Goal: Information Seeking & Learning: Learn about a topic

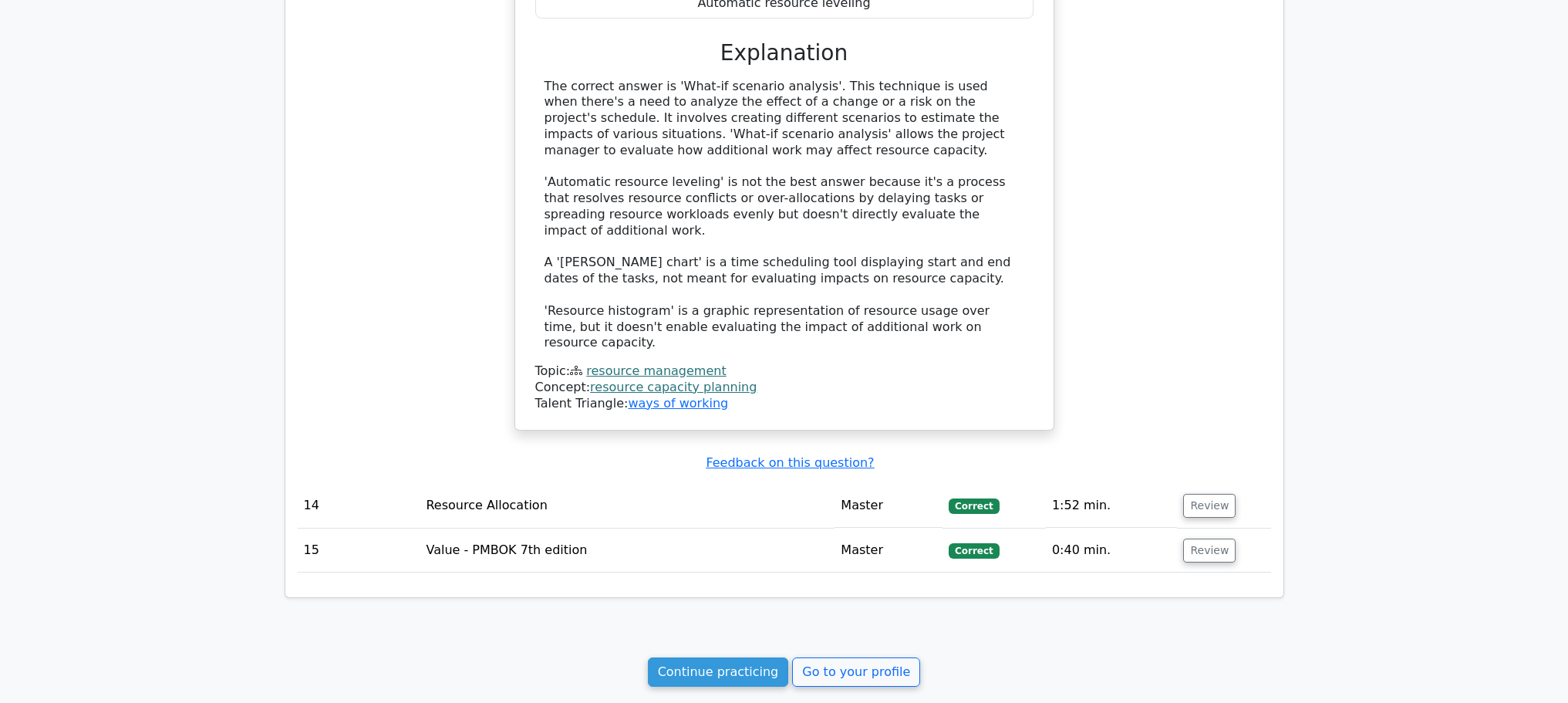
scroll to position [4912, 0]
click at [701, 655] on link "Continue practicing" at bounding box center [719, 670] width 141 height 29
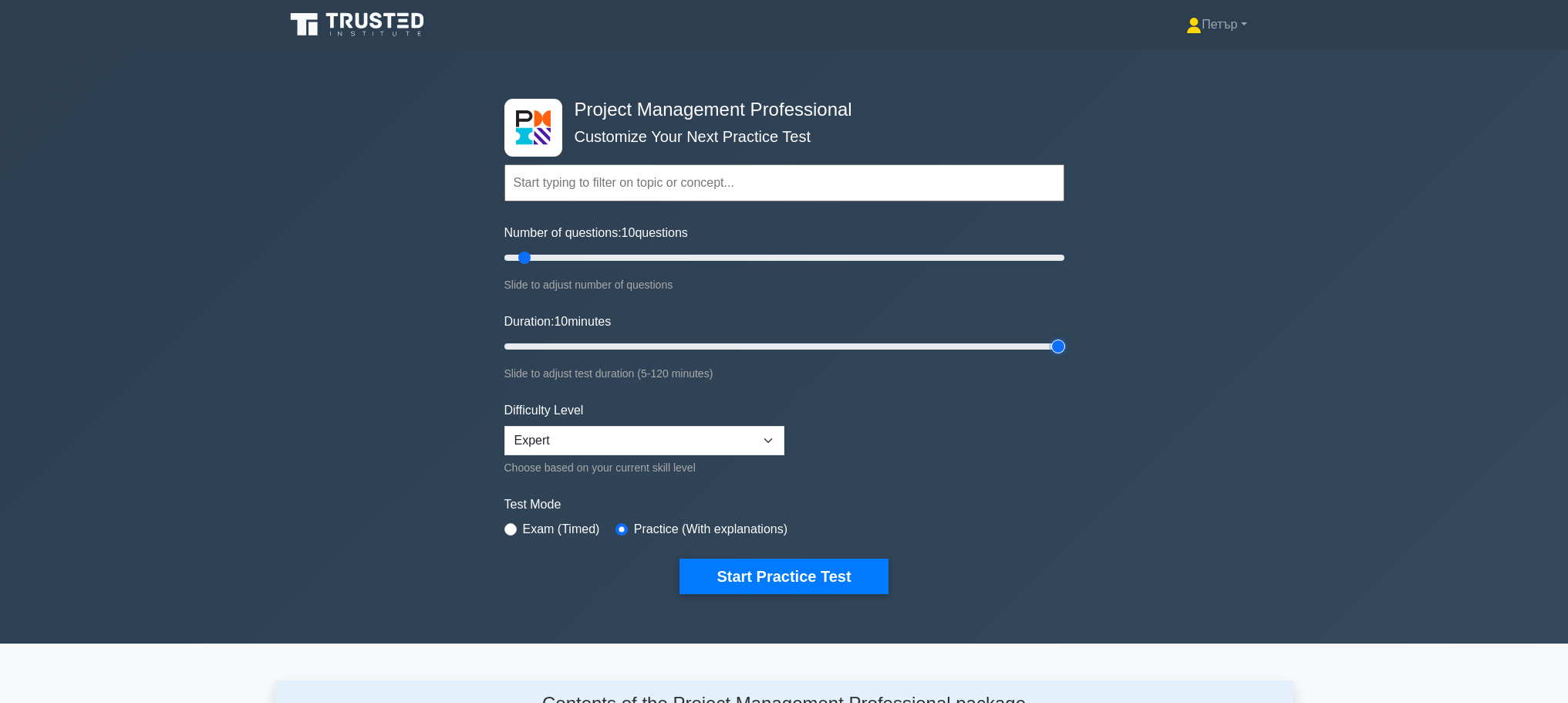
type input "120"
click at [1062, 346] on input "Duration: 10 minutes" at bounding box center [784, 346] width 560 height 18
type input "200"
click at [1058, 256] on input "Number of questions: 200 questions" at bounding box center [784, 257] width 560 height 18
click at [777, 571] on button "Start Practice Test" at bounding box center [783, 576] width 208 height 36
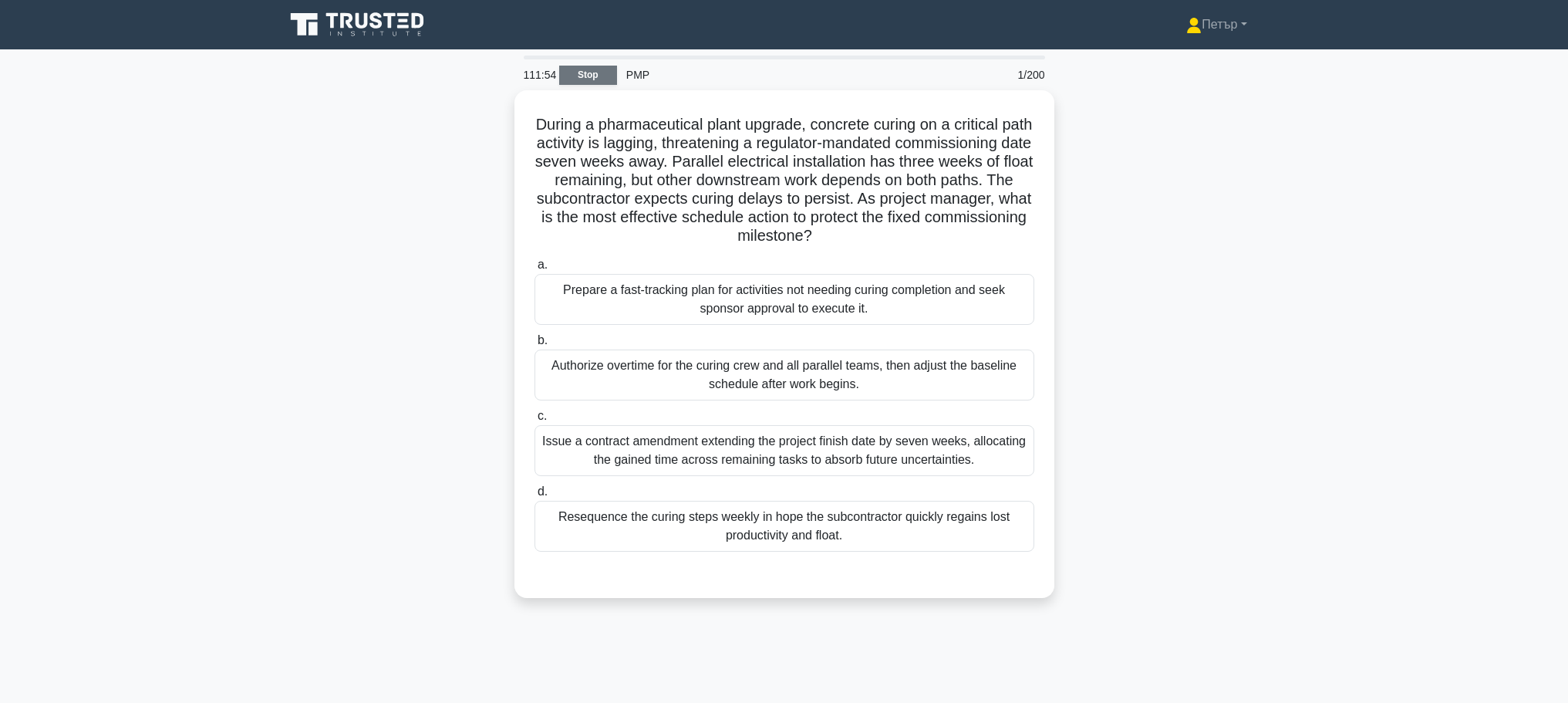
click at [580, 73] on link "Stop" at bounding box center [588, 75] width 58 height 19
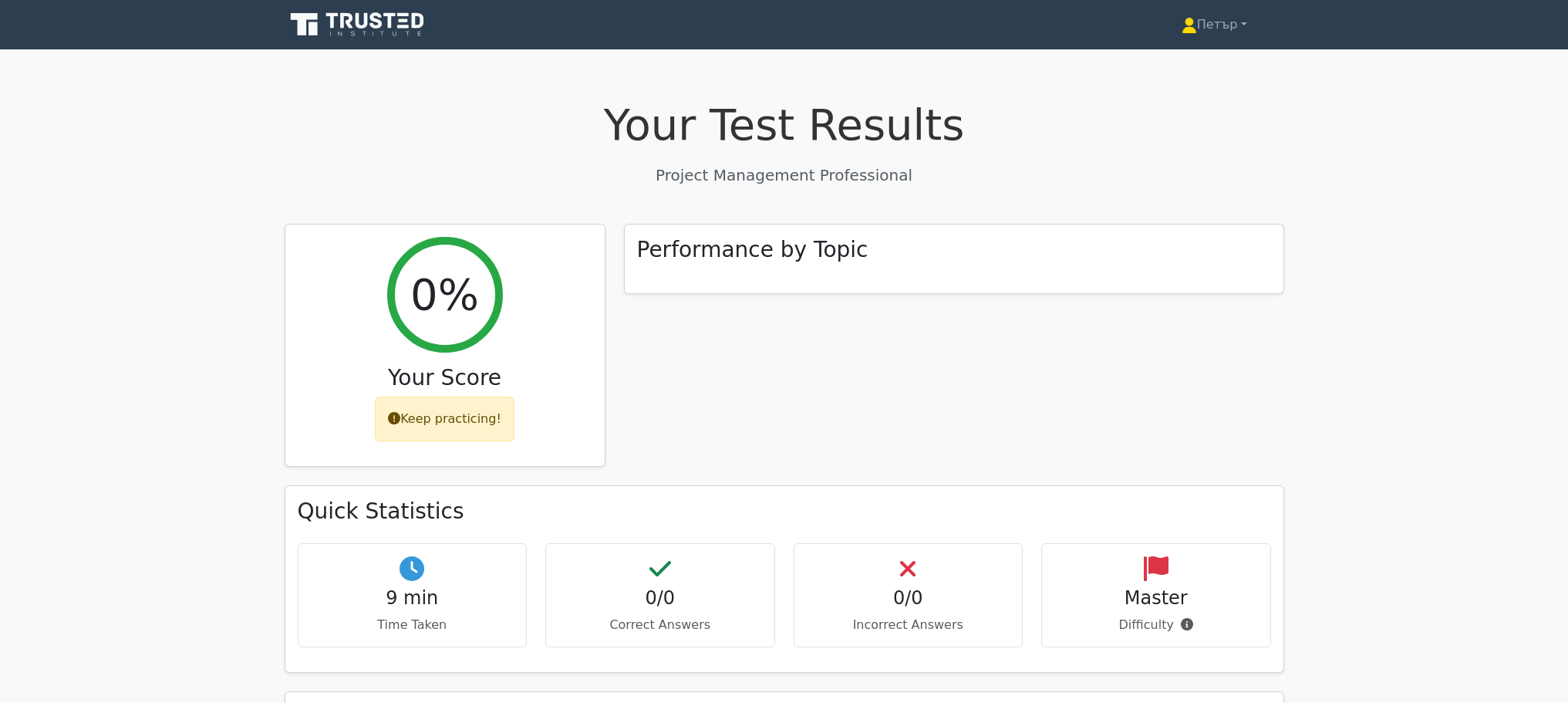
click at [349, 24] on icon at bounding box center [346, 21] width 13 height 15
